Goal: Information Seeking & Learning: Learn about a topic

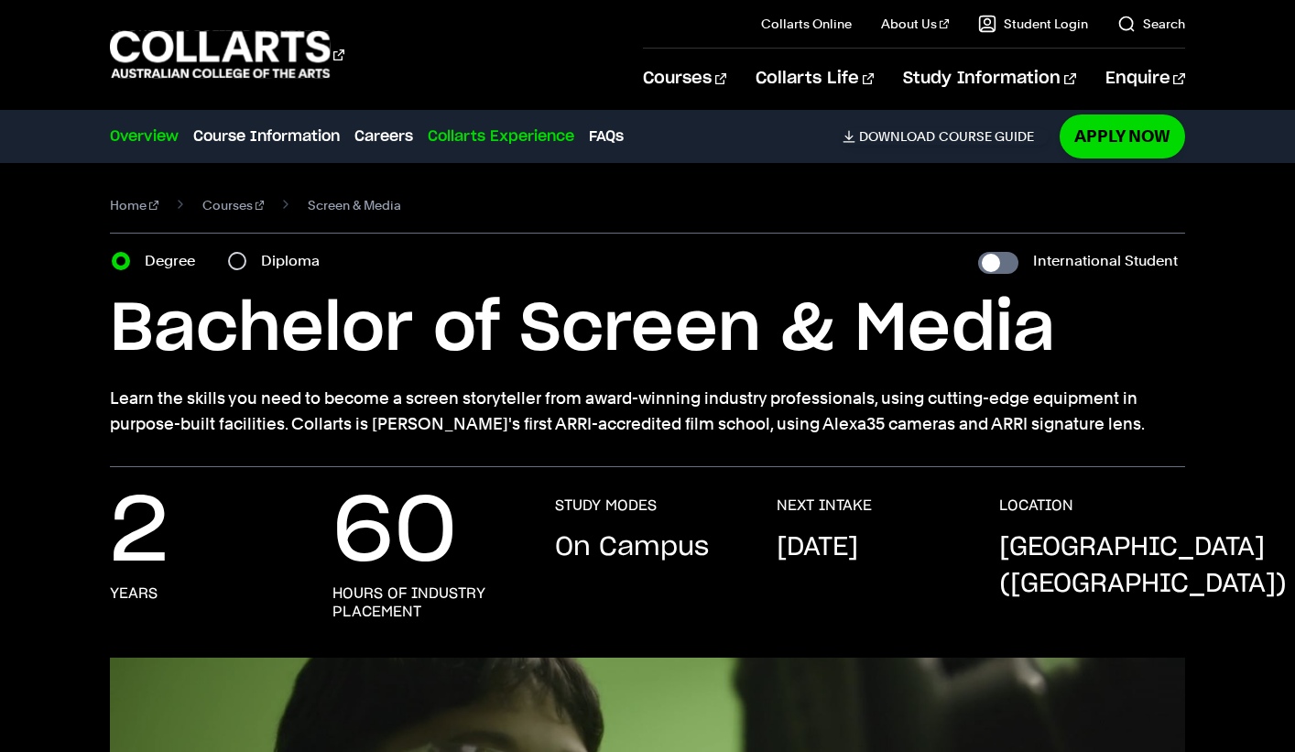
scroll to position [137, 0]
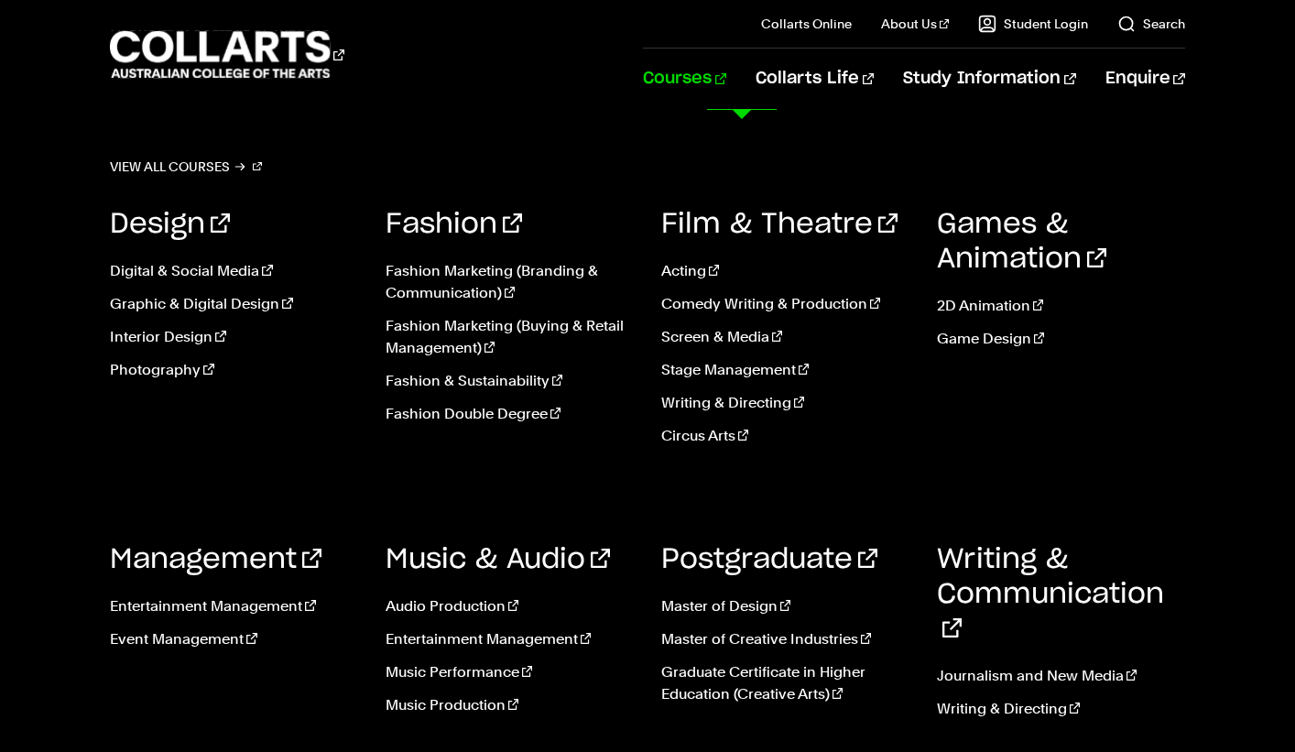
click at [726, 76] on link "Courses" at bounding box center [684, 79] width 83 height 60
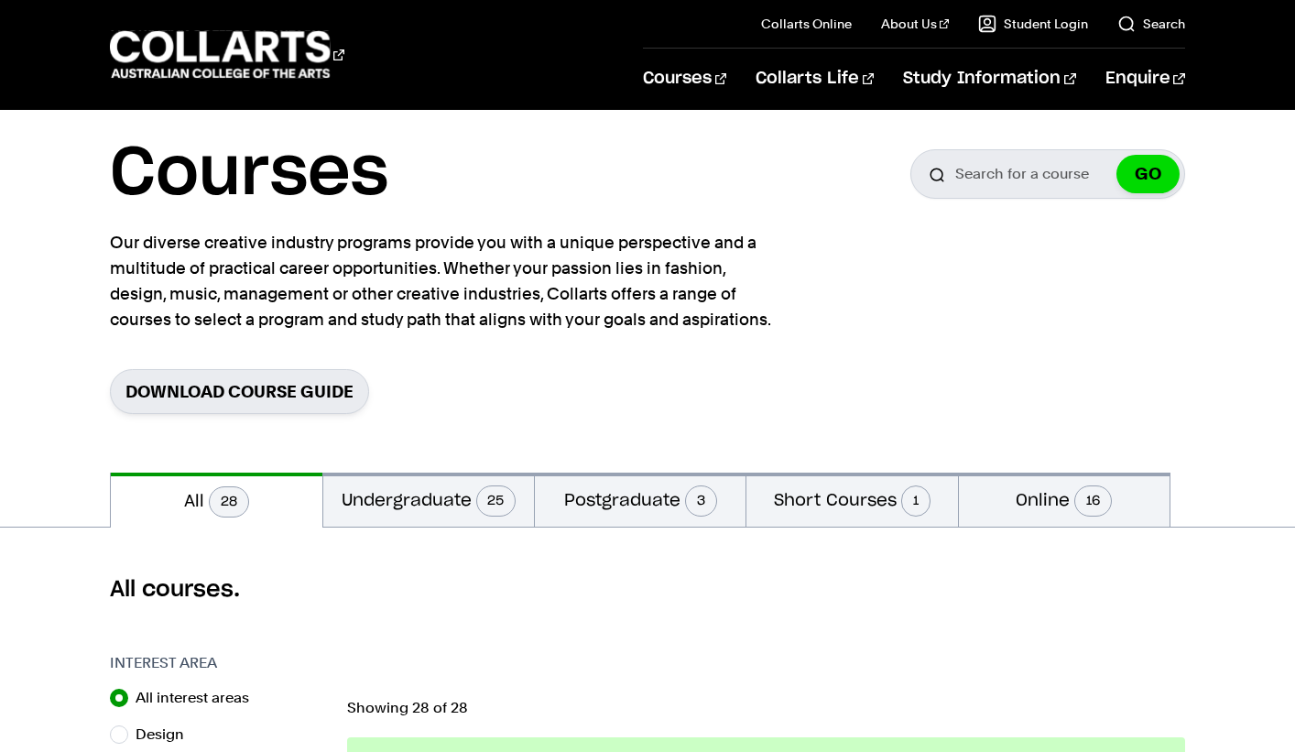
scroll to position [281, 0]
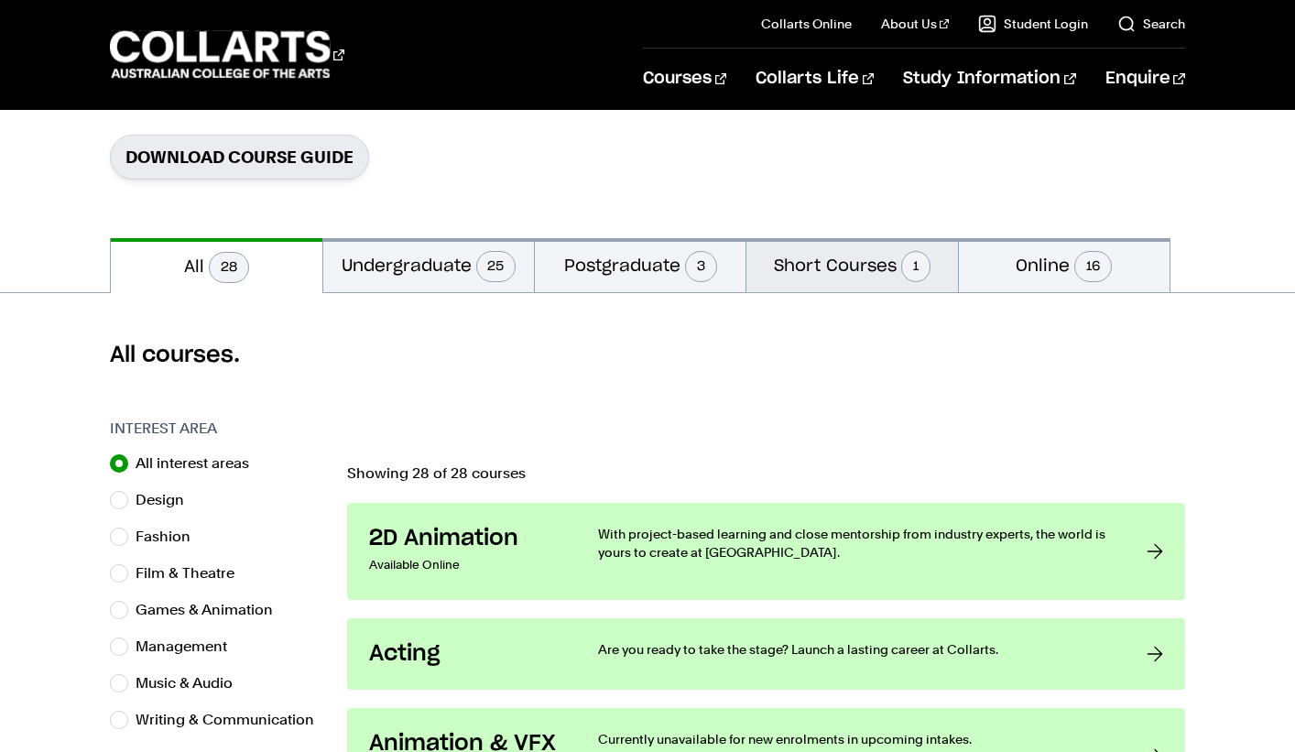
click at [812, 270] on button "Short Courses 1" at bounding box center [851, 265] width 211 height 54
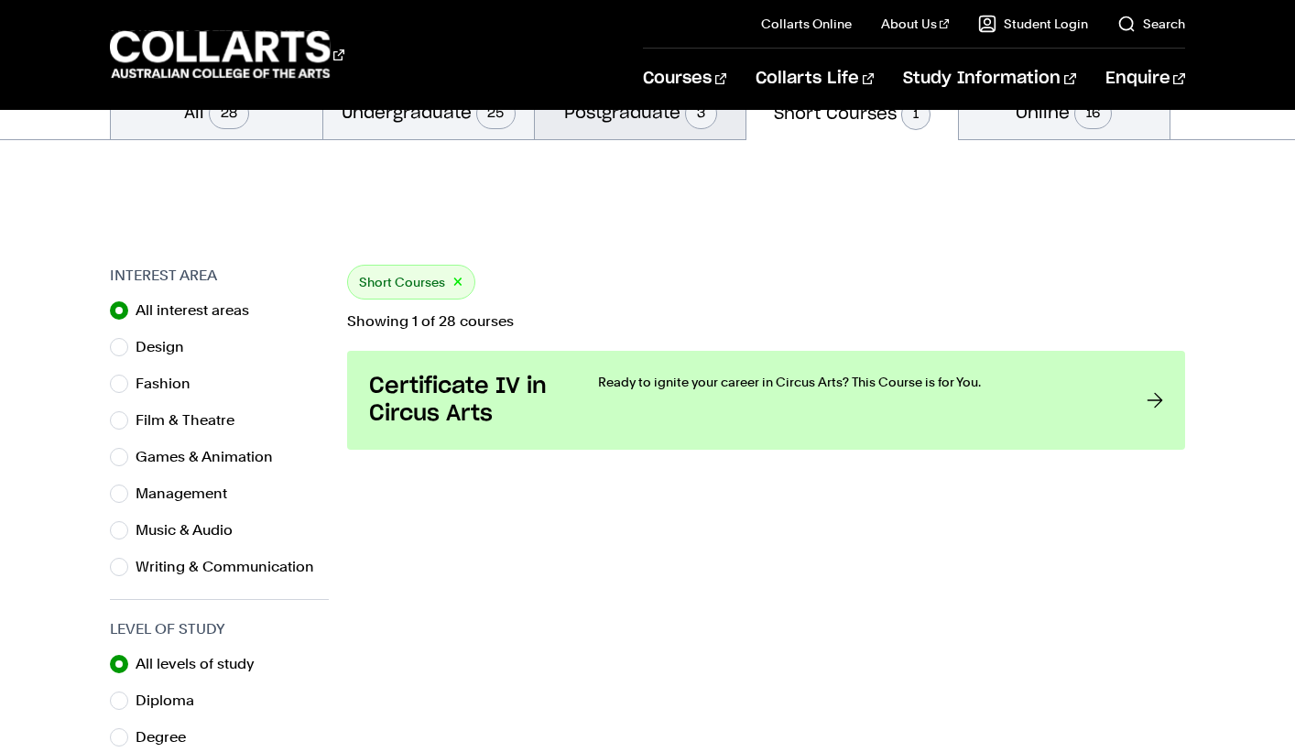
scroll to position [396, 0]
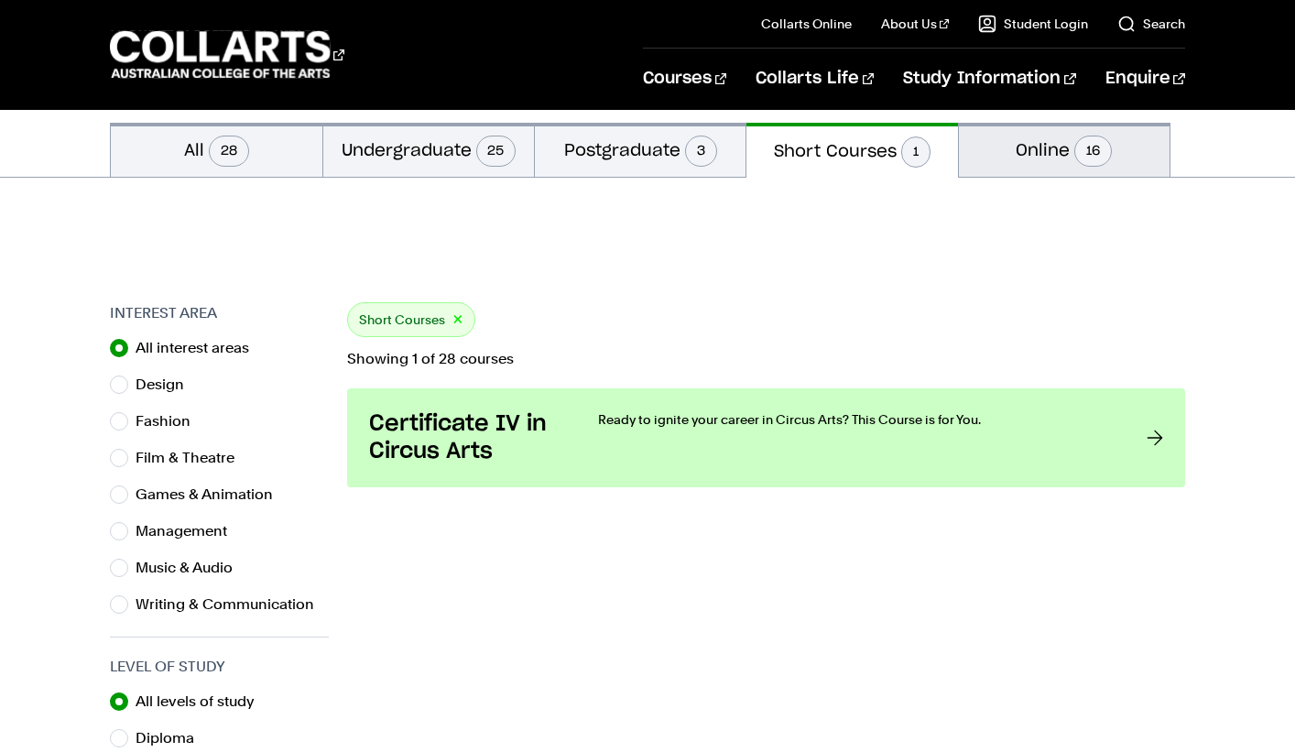
click at [1046, 154] on button "Online 16" at bounding box center [1064, 150] width 211 height 54
radio input "false"
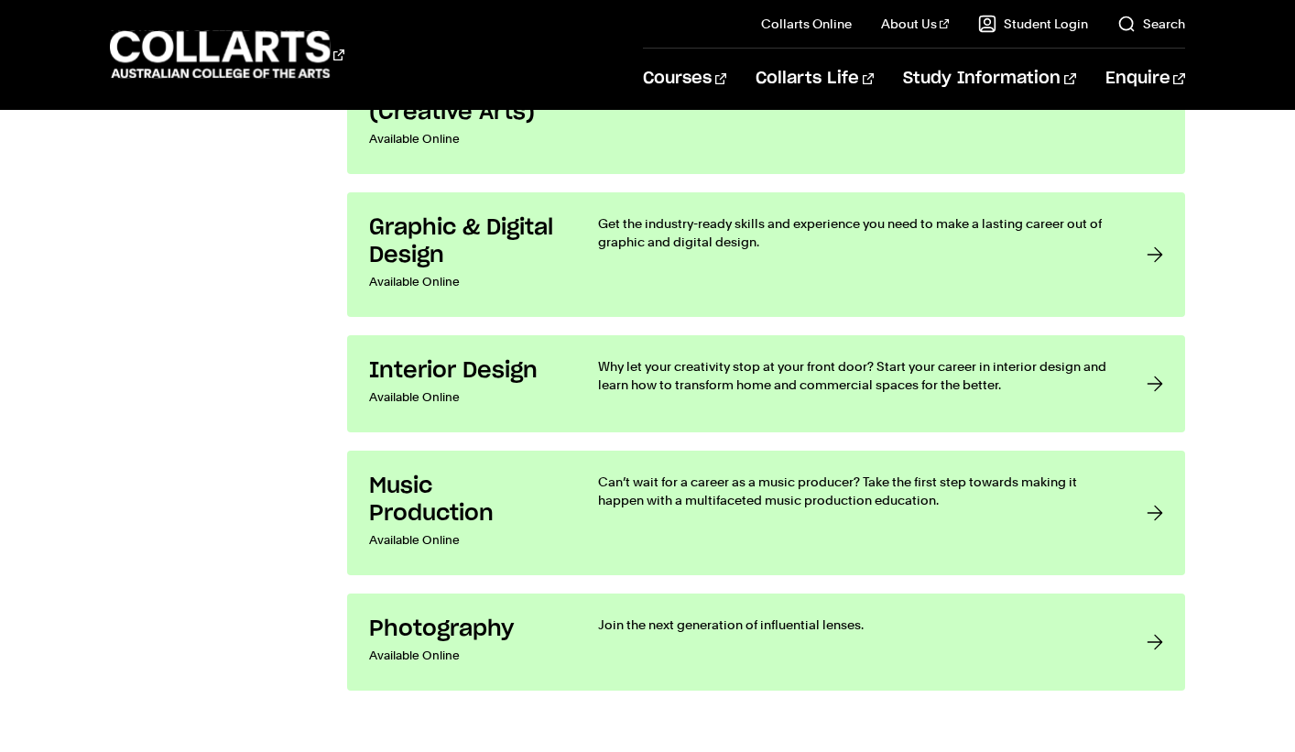
scroll to position [2901, 0]
